Goal: Complete application form

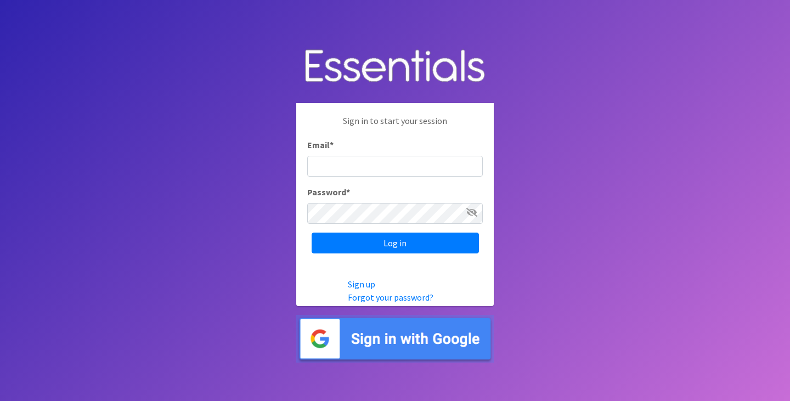
type input "[EMAIL_ADDRESS][DOMAIN_NAME]"
click at [450, 160] on input "[EMAIL_ADDRESS][DOMAIN_NAME]" at bounding box center [395, 166] width 176 height 21
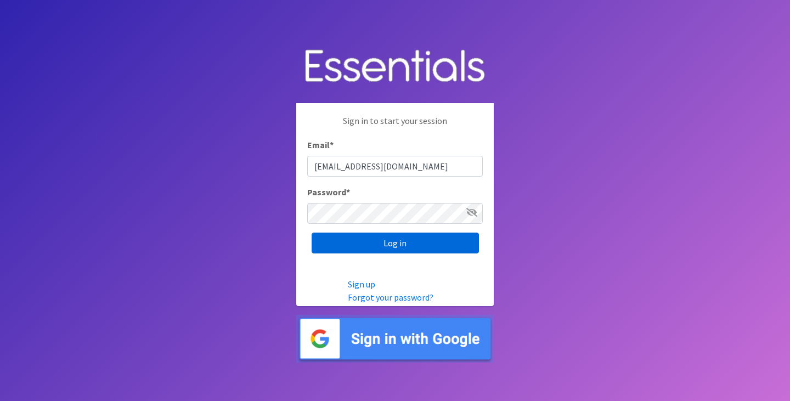
click at [421, 241] on input "Log in" at bounding box center [395, 243] width 167 height 21
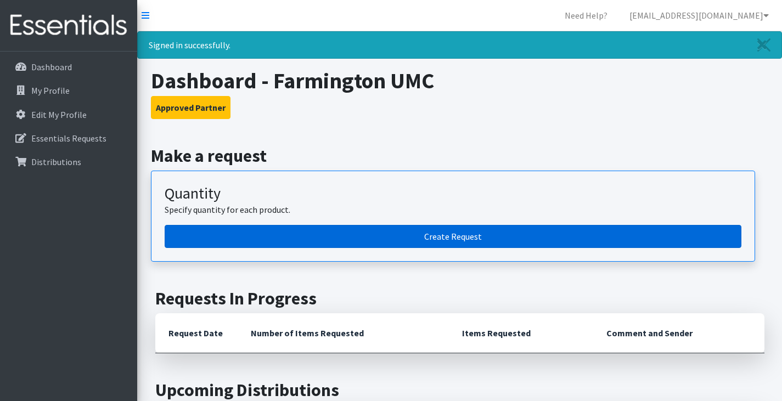
click at [447, 241] on link "Create Request" at bounding box center [453, 236] width 577 height 23
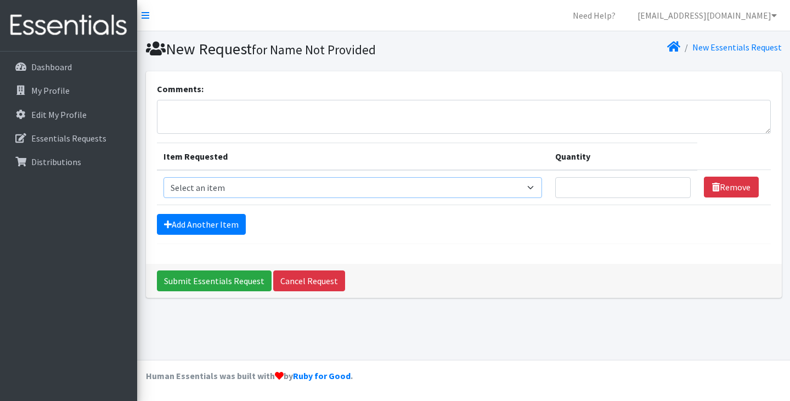
click at [286, 185] on select "Select an item Adult Briefs (Large/X-Large) Adult Briefs (Medium/Large) Adult B…" at bounding box center [352, 187] width 379 height 21
select select "4560"
click at [163, 177] on select "Select an item Adult Briefs (Large/X-Large) Adult Briefs (Medium/Large) Adult B…" at bounding box center [352, 187] width 379 height 21
click at [624, 188] on input "Quantity" at bounding box center [622, 187] width 135 height 21
type input "150"
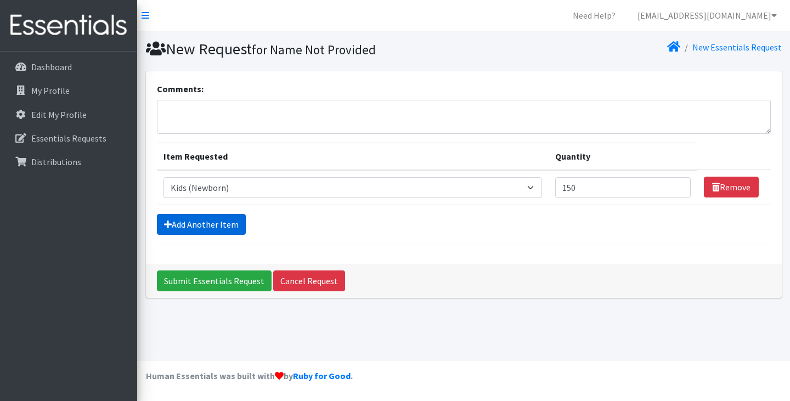
click at [185, 230] on link "Add Another Item" at bounding box center [201, 224] width 89 height 21
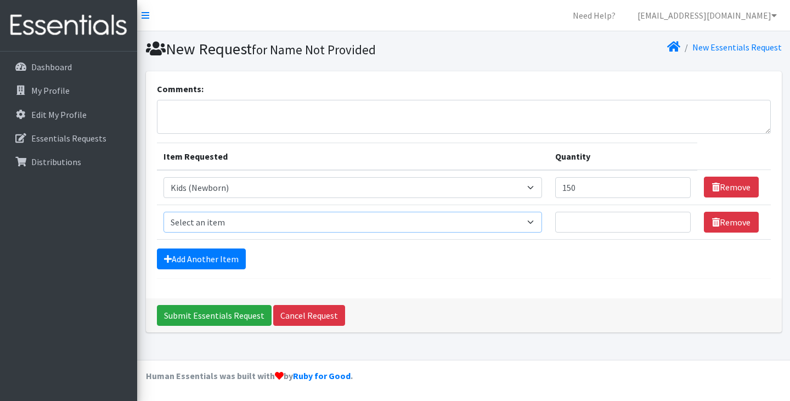
click at [224, 227] on select "Select an item Adult Briefs (Large/X-Large) Adult Briefs (Medium/Large) Adult B…" at bounding box center [352, 222] width 379 height 21
select select "4562"
click at [163, 212] on select "Select an item Adult Briefs (Large/X-Large) Adult Briefs (Medium/Large) Adult B…" at bounding box center [352, 222] width 379 height 21
click at [606, 235] on td "Quantity" at bounding box center [623, 222] width 149 height 35
click at [608, 230] on input "Quantity" at bounding box center [622, 222] width 135 height 21
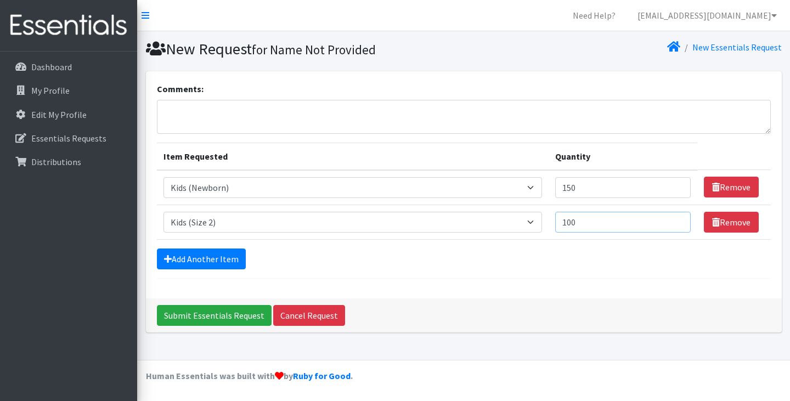
drag, startPoint x: 573, startPoint y: 223, endPoint x: 615, endPoint y: 222, distance: 42.8
click at [615, 222] on input "100" at bounding box center [622, 222] width 135 height 21
type input "150"
drag, startPoint x: 630, startPoint y: 197, endPoint x: 444, endPoint y: 212, distance: 186.0
click at [444, 211] on tbody "Item Requested Select an item Adult Briefs (Large/X-Large) Adult Briefs (Medium…" at bounding box center [464, 205] width 614 height 70
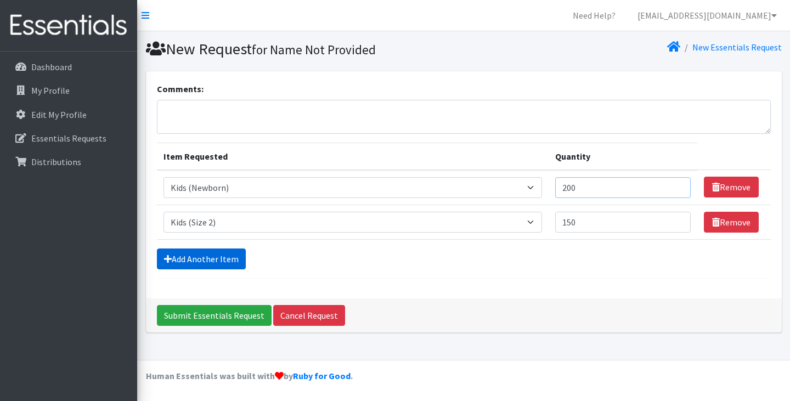
type input "200"
click at [178, 260] on link "Add Another Item" at bounding box center [201, 258] width 89 height 21
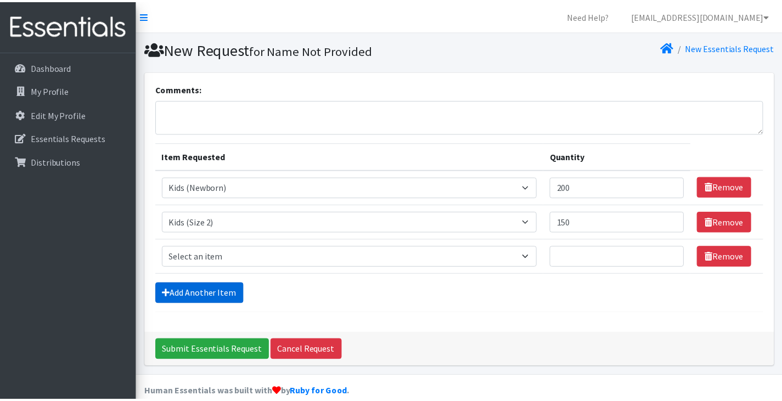
scroll to position [16, 0]
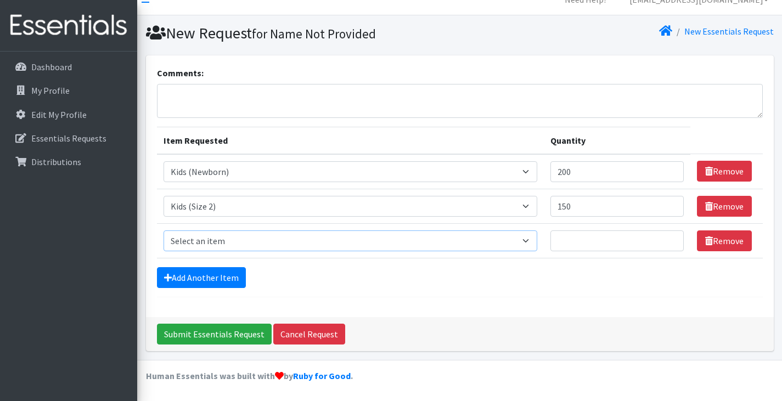
click at [353, 242] on select "Select an item Adult Briefs (Large/X-Large) Adult Briefs (Medium/Large) Adult B…" at bounding box center [350, 240] width 374 height 21
select select "4566"
click at [163, 230] on select "Select an item Adult Briefs (Large/X-Large) Adult Briefs (Medium/Large) Adult B…" at bounding box center [350, 240] width 374 height 21
click at [565, 237] on input "Quantity" at bounding box center [616, 240] width 133 height 21
type input "5"
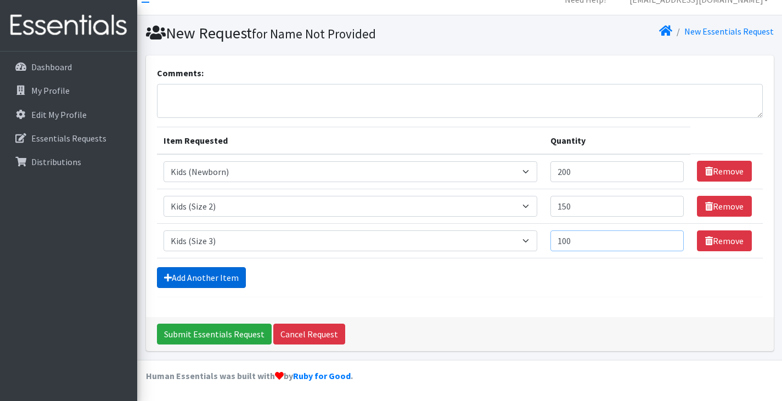
type input "100"
click at [231, 278] on link "Add Another Item" at bounding box center [201, 277] width 89 height 21
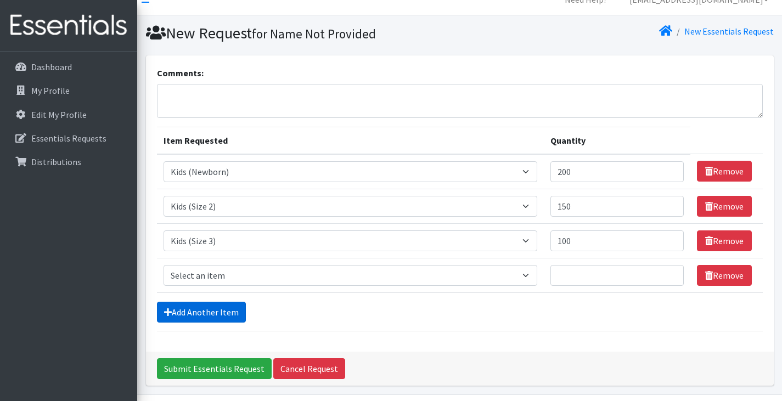
scroll to position [50, 0]
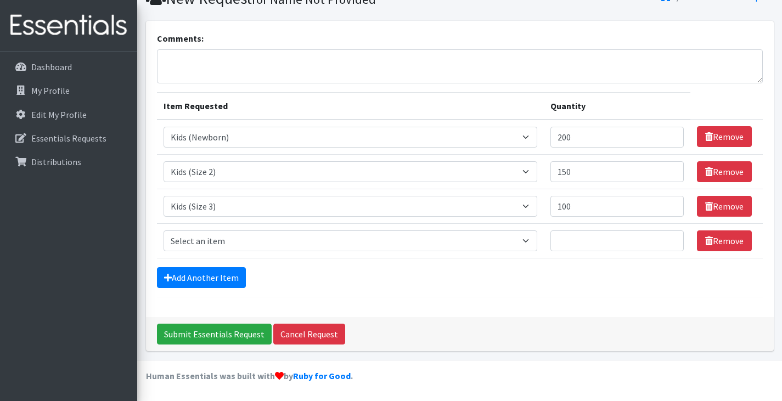
drag, startPoint x: 244, startPoint y: 224, endPoint x: 240, endPoint y: 238, distance: 14.8
click at [243, 228] on td "Item Requested Select an item Adult Briefs (Large/X-Large) Adult Briefs (Medium…" at bounding box center [350, 240] width 387 height 35
click at [240, 238] on select "Select an item Adult Briefs (Large/X-Large) Adult Briefs (Medium/Large) Adult B…" at bounding box center [350, 240] width 374 height 21
select select "4567"
click at [163, 230] on select "Select an item Adult Briefs (Large/X-Large) Adult Briefs (Medium/Large) Adult B…" at bounding box center [350, 240] width 374 height 21
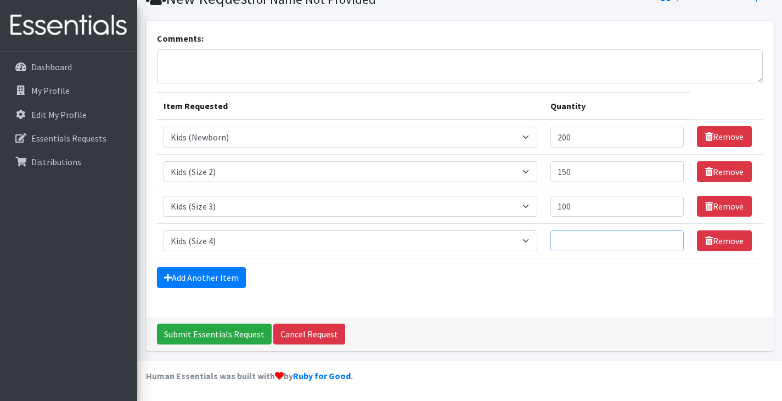
click at [624, 241] on input "Quantity" at bounding box center [616, 240] width 133 height 21
type input "350"
click at [242, 273] on link "Add Another Item" at bounding box center [201, 277] width 89 height 21
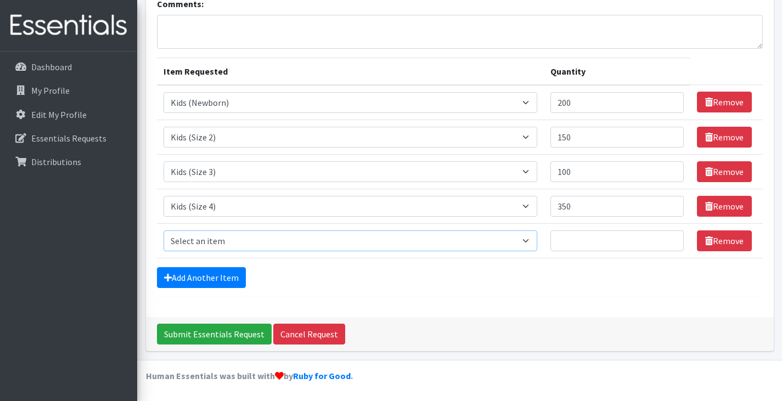
click at [299, 238] on select "Select an item Adult Briefs (Large/X-Large) Adult Briefs (Medium/Large) Adult B…" at bounding box center [350, 240] width 374 height 21
select select "4568"
click at [163, 230] on select "Select an item Adult Briefs (Large/X-Large) Adult Briefs (Medium/Large) Adult B…" at bounding box center [350, 240] width 374 height 21
click at [619, 248] on input "Quantity" at bounding box center [616, 240] width 133 height 21
type input "250"
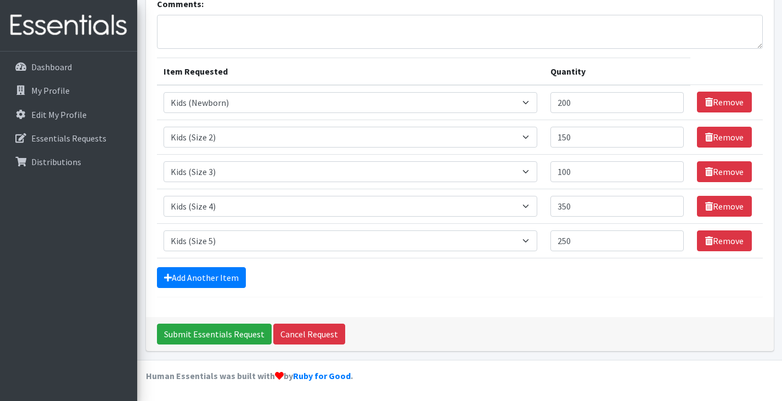
click at [251, 289] on form "Comments: Item Requested Quantity Item Requested Select an item Adult Briefs (L…" at bounding box center [460, 147] width 606 height 300
click at [221, 273] on link "Add Another Item" at bounding box center [201, 277] width 89 height 21
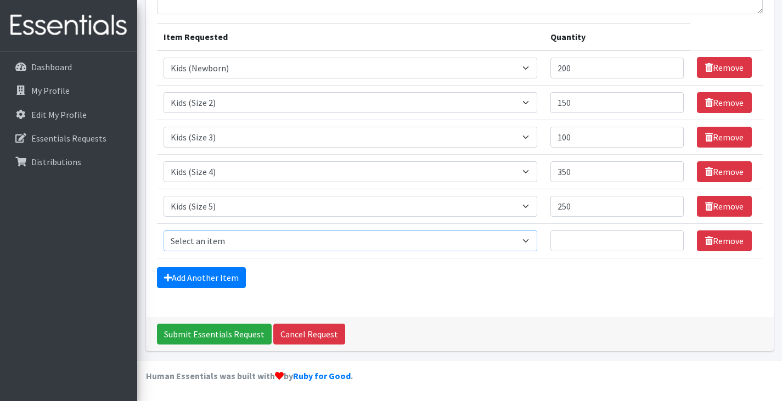
click at [278, 241] on select "Select an item Adult Briefs (Large/X-Large) Adult Briefs (Medium/Large) Adult B…" at bounding box center [350, 240] width 374 height 21
select select "4572"
click at [163, 230] on select "Select an item Adult Briefs (Large/X-Large) Adult Briefs (Medium/Large) Adult B…" at bounding box center [350, 240] width 374 height 21
click at [583, 236] on input "Quantity" at bounding box center [616, 240] width 133 height 21
type input "350"
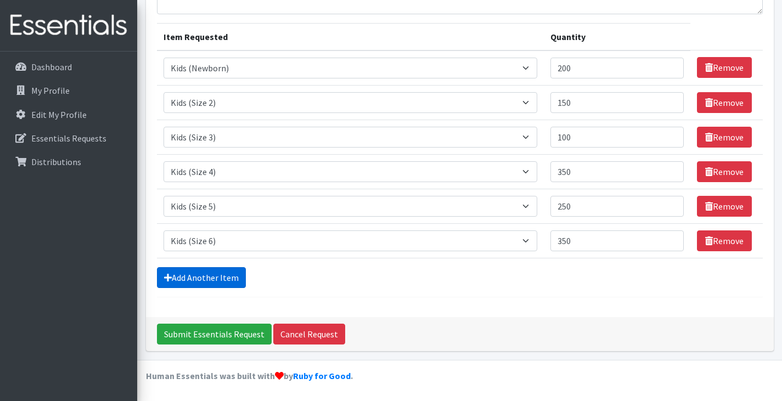
click at [205, 278] on link "Add Another Item" at bounding box center [201, 277] width 89 height 21
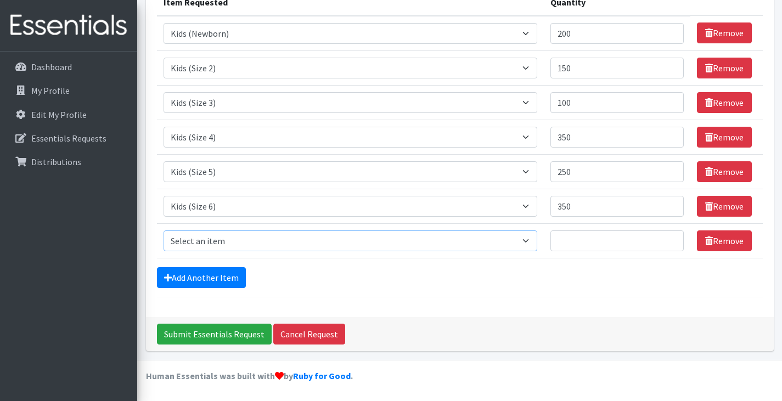
click at [251, 248] on select "Select an item Adult Briefs (Large/X-Large) Adult Briefs (Medium/Large) Adult B…" at bounding box center [350, 240] width 374 height 21
select select "4573"
click at [163, 230] on select "Select an item Adult Briefs (Large/X-Large) Adult Briefs (Medium/Large) Adult B…" at bounding box center [350, 240] width 374 height 21
click at [592, 243] on input "Quantity" at bounding box center [616, 240] width 133 height 21
type input "150"
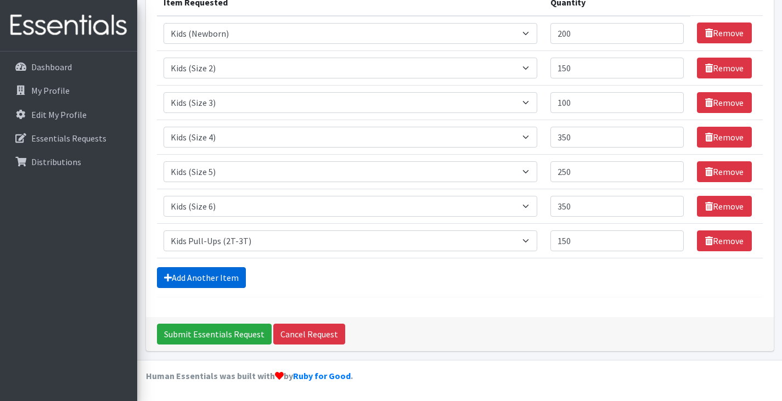
click at [201, 272] on link "Add Another Item" at bounding box center [201, 277] width 89 height 21
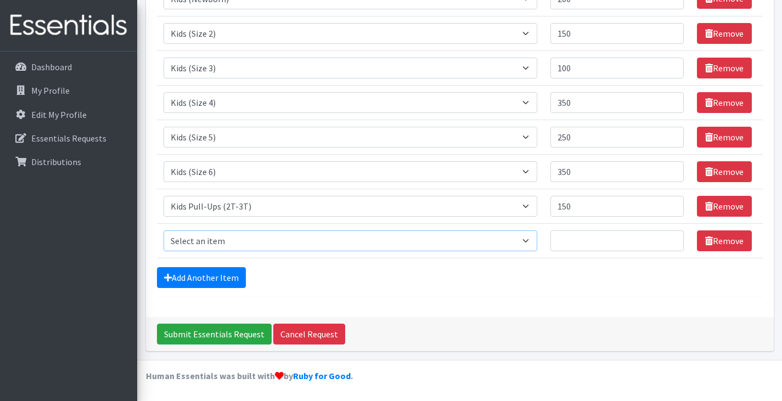
click at [230, 238] on select "Select an item Adult Briefs (Large/X-Large) Adult Briefs (Medium/Large) Adult B…" at bounding box center [350, 240] width 374 height 21
select select "4574"
click at [163, 230] on select "Select an item Adult Briefs (Large/X-Large) Adult Briefs (Medium/Large) Adult B…" at bounding box center [350, 240] width 374 height 21
click at [568, 247] on input "Quantity" at bounding box center [616, 240] width 133 height 21
type input "150"
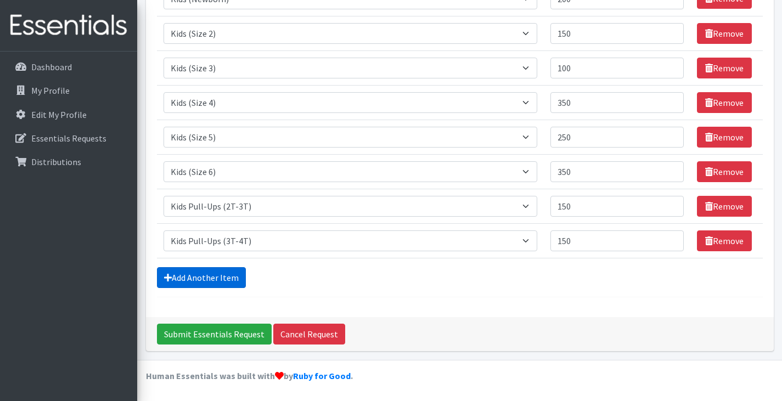
click at [188, 274] on link "Add Another Item" at bounding box center [201, 277] width 89 height 21
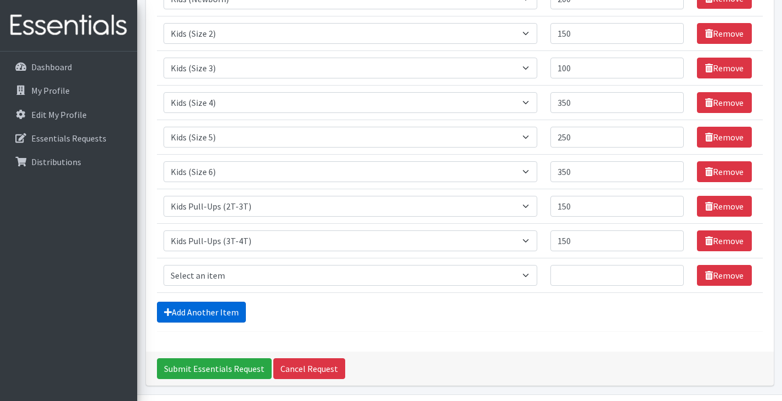
scroll to position [223, 0]
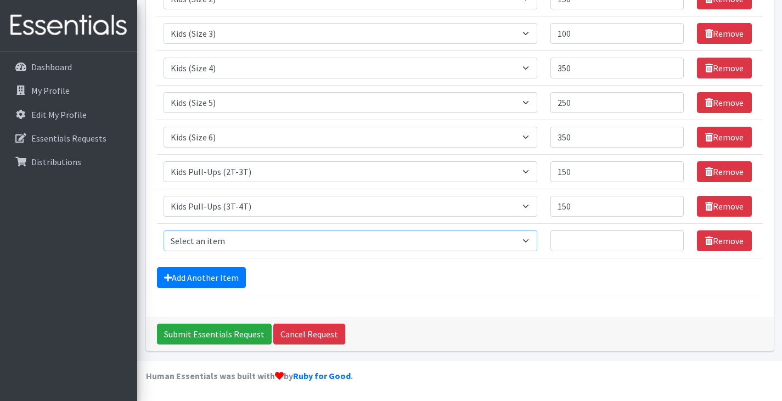
click at [277, 246] on select "Select an item Adult Briefs (Large/X-Large) Adult Briefs (Medium/Large) Adult B…" at bounding box center [350, 240] width 374 height 21
click at [163, 230] on select "Select an item Adult Briefs (Large/X-Large) Adult Briefs (Medium/Large) Adult B…" at bounding box center [350, 240] width 374 height 21
click at [289, 199] on select "Select an item Adult Briefs (Large/X-Large) Adult Briefs (Medium/Large) Adult B…" at bounding box center [350, 206] width 374 height 21
click at [358, 265] on form "Comments: Item Requested Quantity Item Requested Select an item Adult Briefs (L…" at bounding box center [460, 78] width 606 height 438
click at [337, 242] on select "Select an item Adult Briefs (Large/X-Large) Adult Briefs (Medium/Large) Adult B…" at bounding box center [350, 240] width 374 height 21
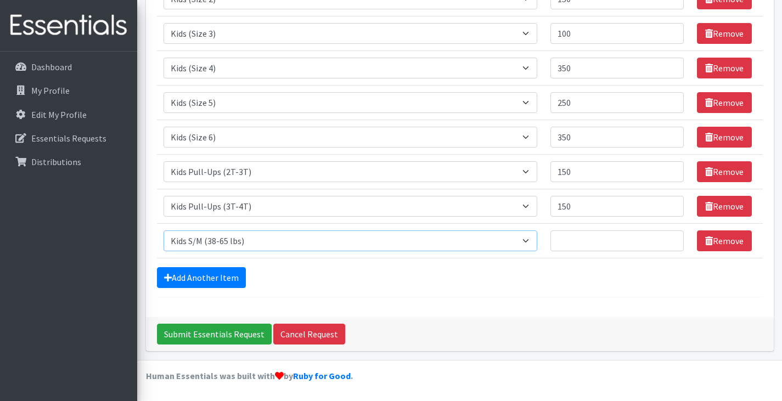
select select "4575"
click at [163, 230] on select "Select an item Adult Briefs (Large/X-Large) Adult Briefs (Medium/Large) Adult B…" at bounding box center [350, 240] width 374 height 21
click at [544, 228] on td "Item Requested Select an item Adult Briefs (Large/X-Large) Adult Briefs (Medium…" at bounding box center [350, 240] width 387 height 35
click at [580, 240] on input "Quantity" at bounding box center [616, 240] width 133 height 21
type input "150"
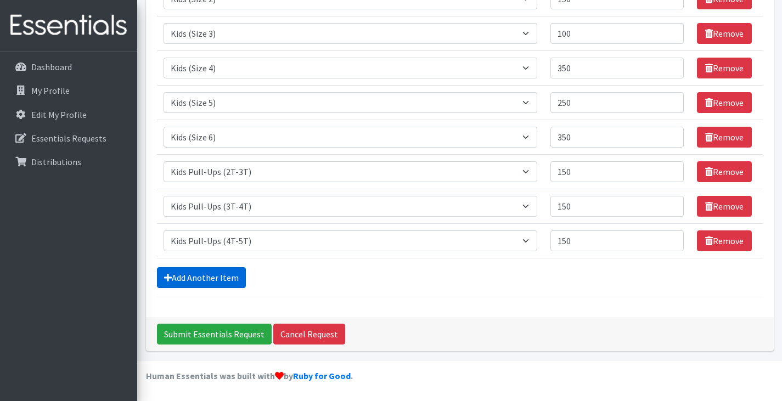
click at [208, 272] on link "Add Another Item" at bounding box center [201, 277] width 89 height 21
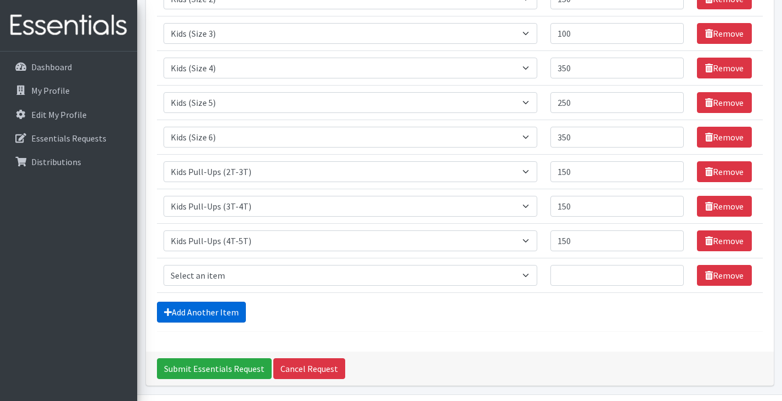
scroll to position [258, 0]
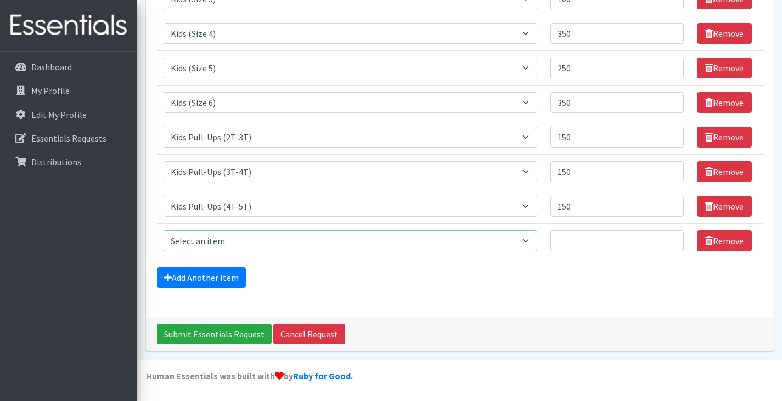
click at [256, 235] on select "Select an item Adult Briefs (Large/X-Large) Adult Briefs (Medium/Large) Adult B…" at bounding box center [350, 240] width 374 height 21
select select "4558"
click at [163, 230] on select "Select an item Adult Briefs (Large/X-Large) Adult Briefs (Medium/Large) Adult B…" at bounding box center [350, 240] width 374 height 21
click at [602, 247] on input "Quantity" at bounding box center [616, 240] width 133 height 21
type input "300"
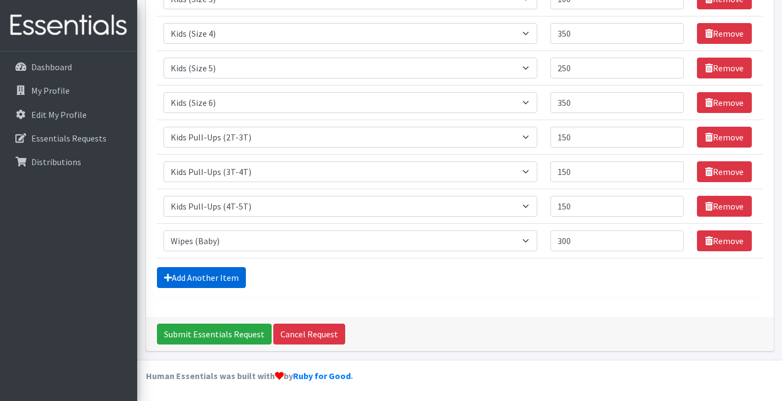
click at [203, 272] on link "Add Another Item" at bounding box center [201, 277] width 89 height 21
click at [252, 244] on select "Select an item Adult Briefs (Large/X-Large) Adult Briefs (Medium/Large) Adult B…" at bounding box center [350, 240] width 374 height 21
select select "15034"
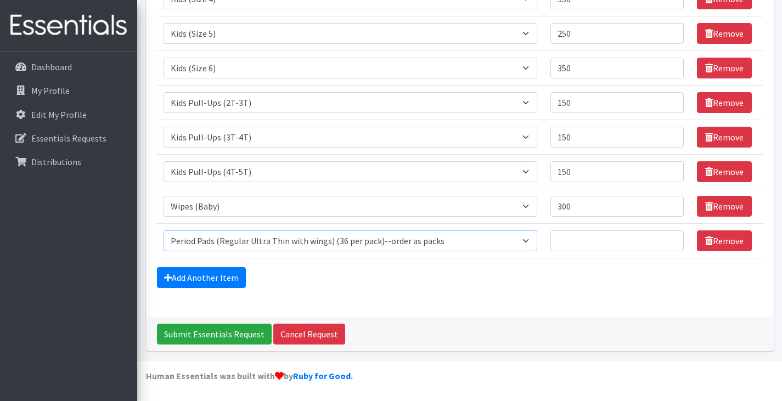
click at [163, 230] on select "Select an item Adult Briefs (Large/X-Large) Adult Briefs (Medium/Large) Adult B…" at bounding box center [350, 240] width 374 height 21
click at [601, 245] on input "Quantity" at bounding box center [616, 240] width 133 height 21
type input "72"
click at [452, 278] on div "Add Another Item" at bounding box center [460, 277] width 606 height 21
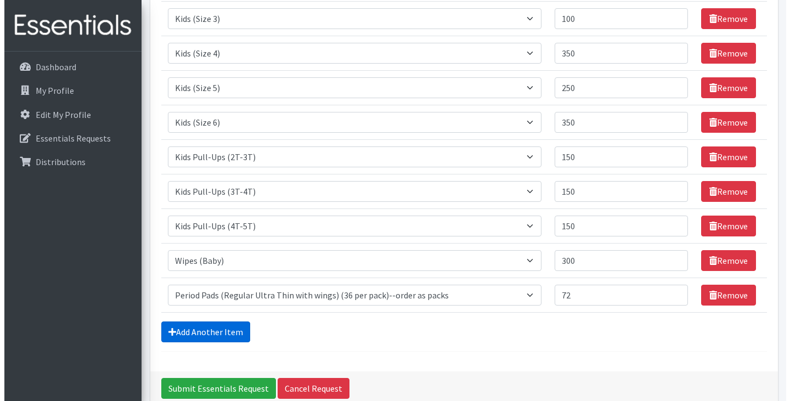
scroll to position [238, 0]
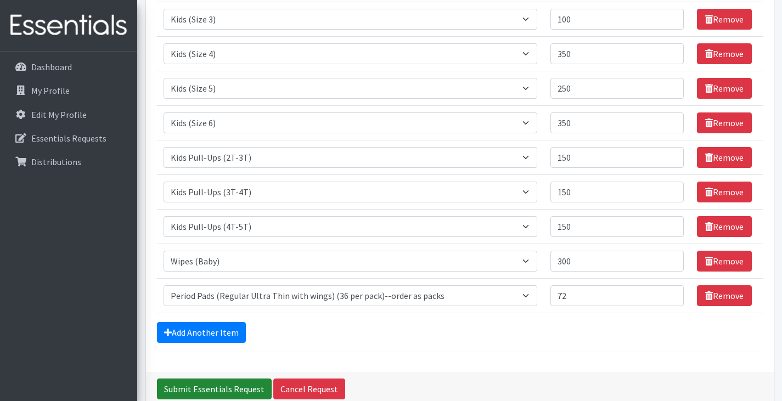
click at [204, 383] on input "Submit Essentials Request" at bounding box center [214, 388] width 115 height 21
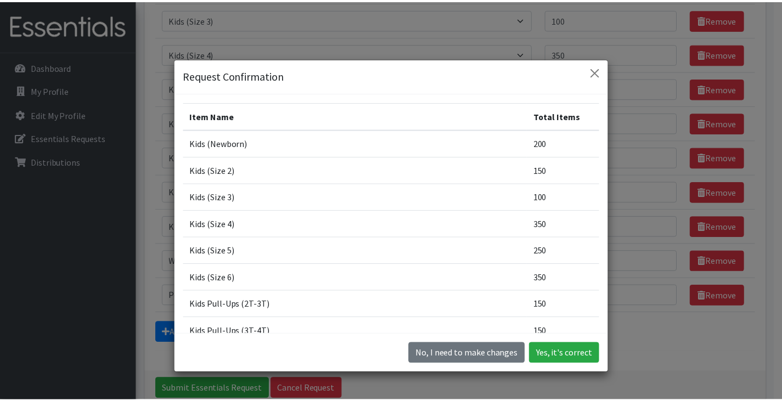
scroll to position [31, 0]
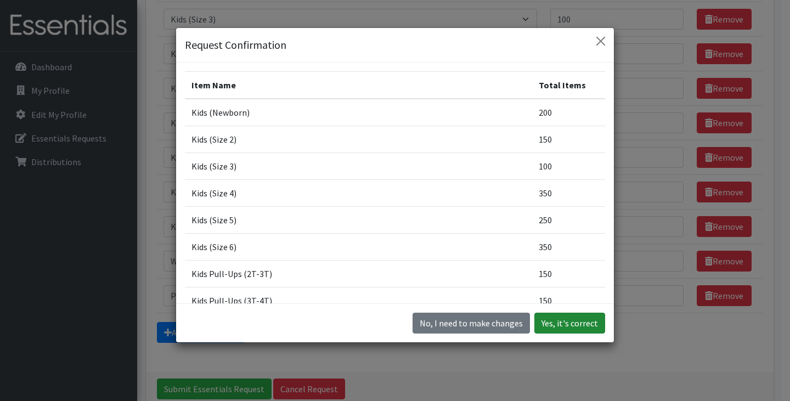
click at [590, 313] on button "Yes, it's correct" at bounding box center [569, 323] width 71 height 21
